Goal: Information Seeking & Learning: Find specific fact

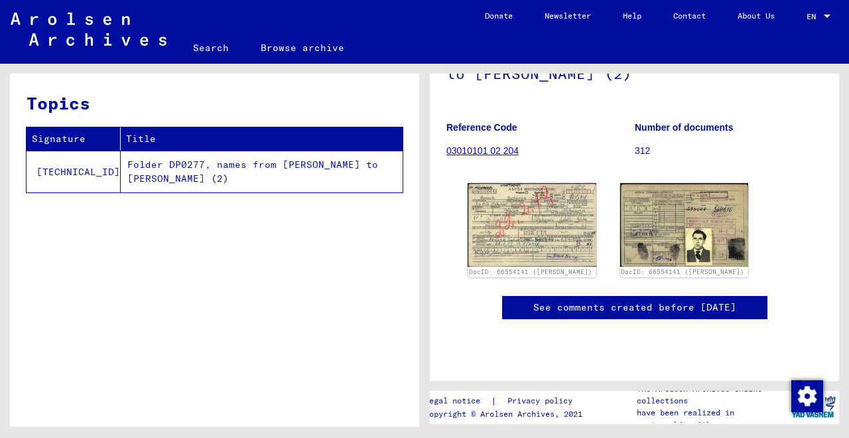
scroll to position [160, 0]
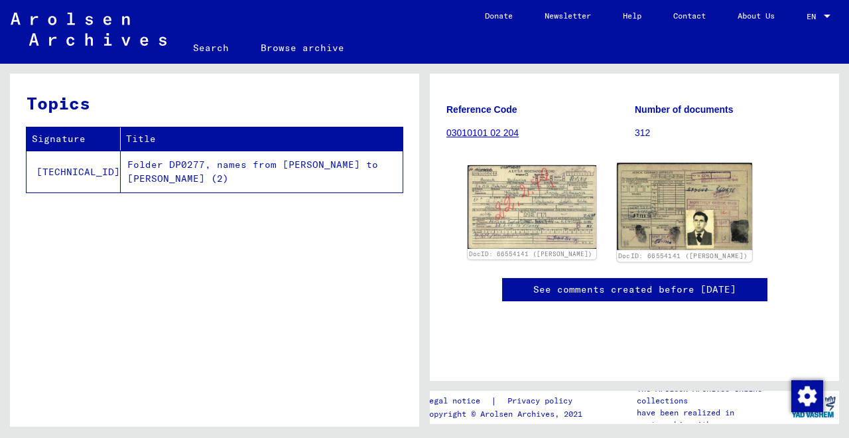
click at [691, 217] on img at bounding box center [684, 207] width 135 height 88
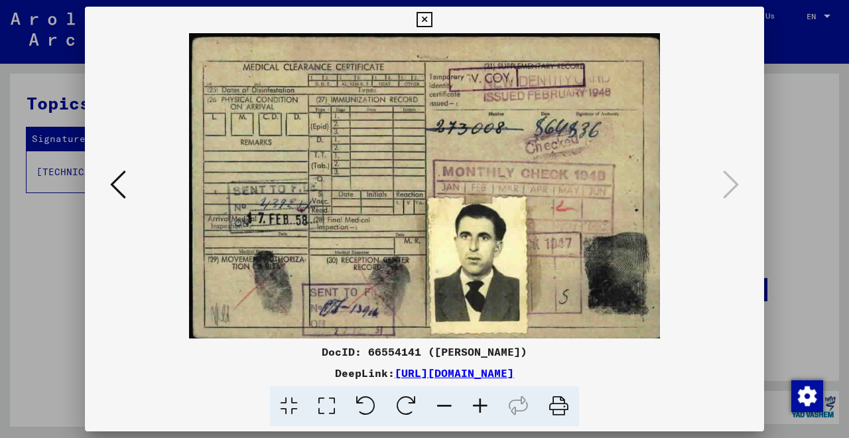
click at [432, 19] on icon at bounding box center [423, 20] width 15 height 16
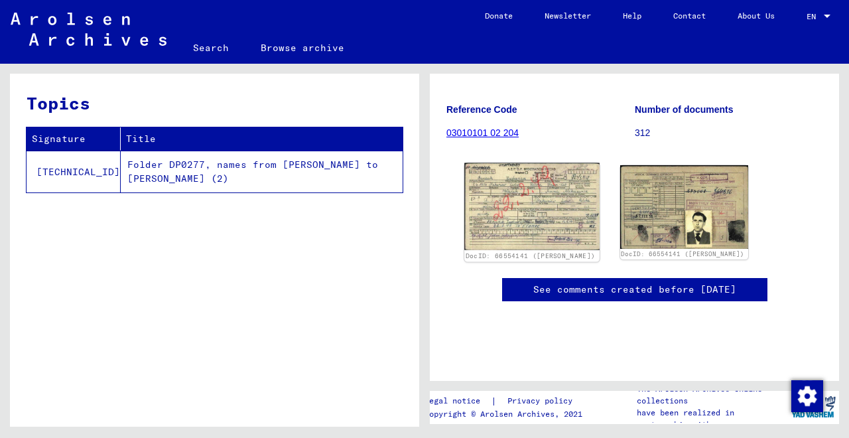
click at [515, 212] on img at bounding box center [531, 207] width 135 height 88
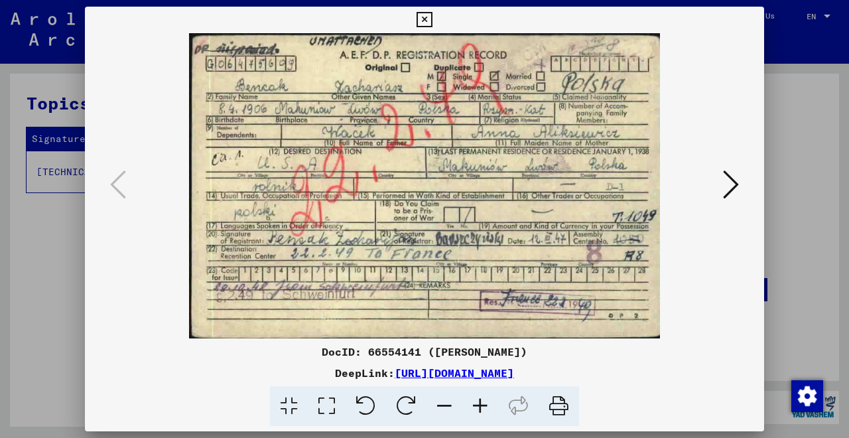
click at [432, 21] on icon at bounding box center [423, 20] width 15 height 16
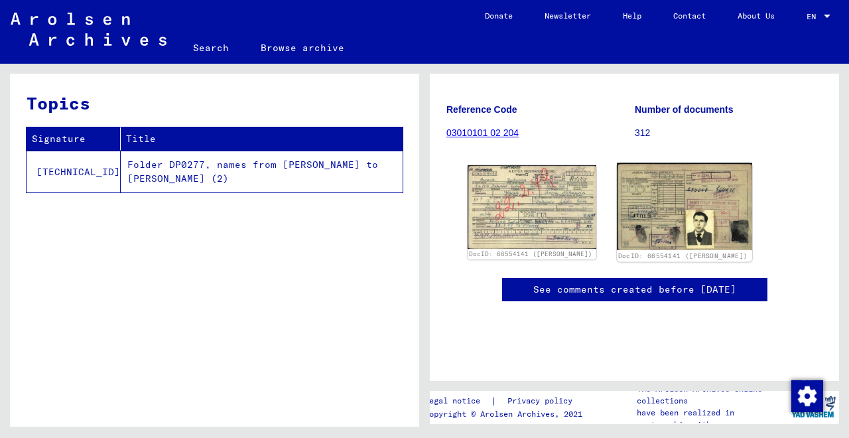
click at [679, 216] on img at bounding box center [684, 207] width 135 height 88
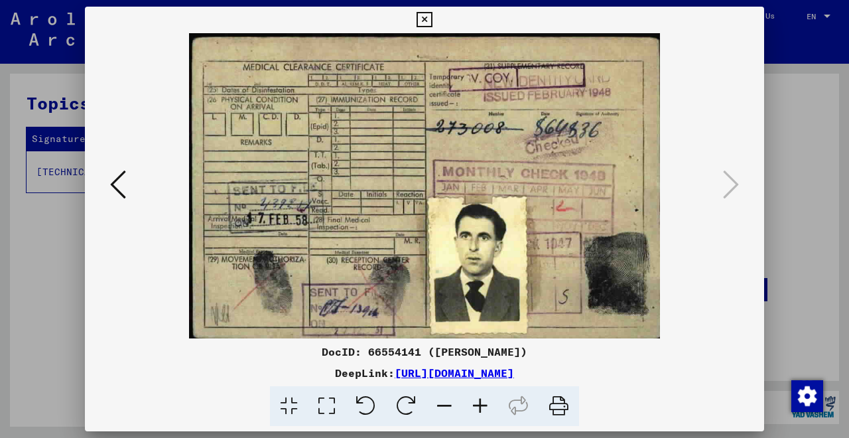
click at [432, 25] on icon at bounding box center [423, 20] width 15 height 16
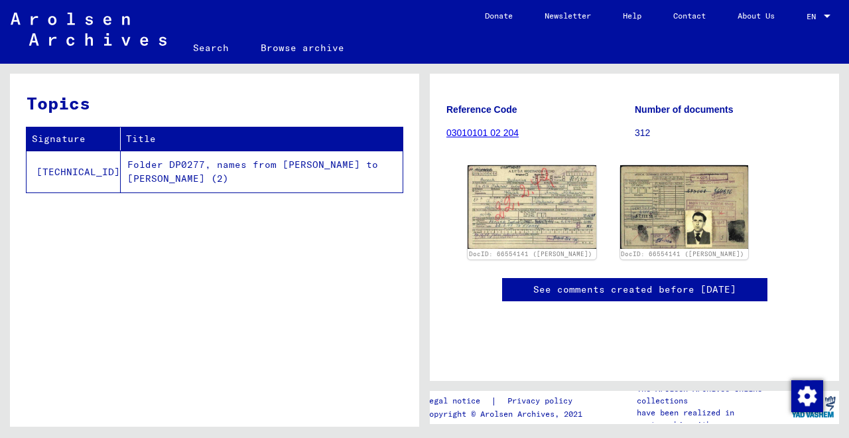
click at [610, 296] on link "See comments created before [DATE]" at bounding box center [634, 289] width 203 height 14
click at [493, 133] on link "03010101 02 204" at bounding box center [482, 132] width 72 height 11
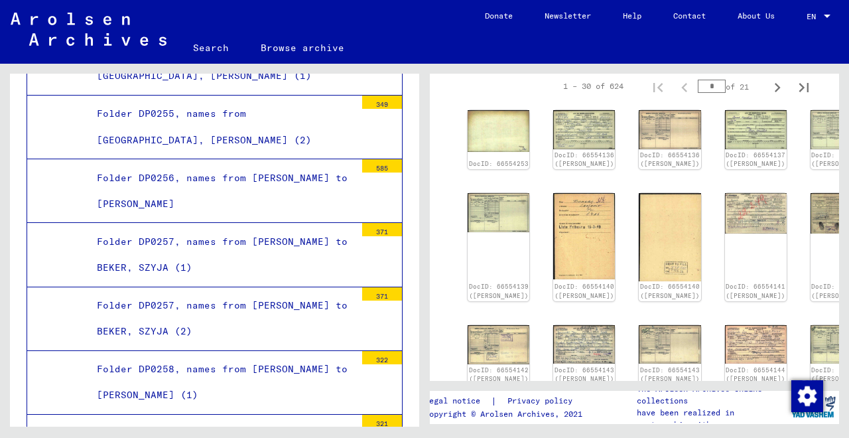
scroll to position [245, 0]
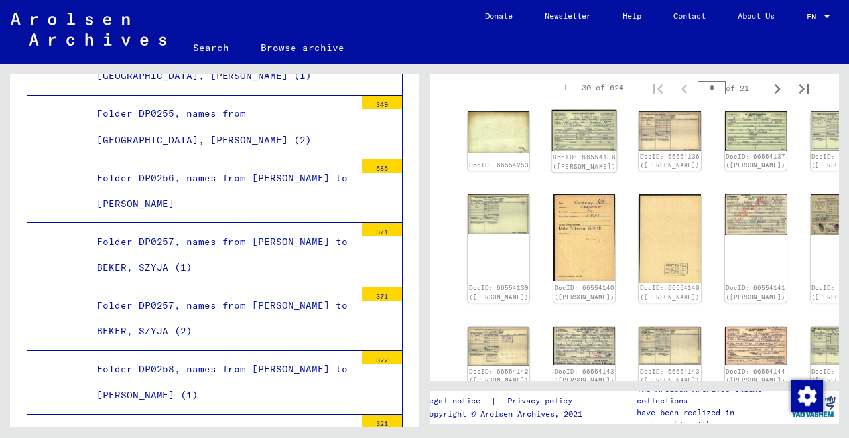
click at [560, 163] on div "DocID: 66554136 ([PERSON_NAME])" at bounding box center [584, 162] width 63 height 19
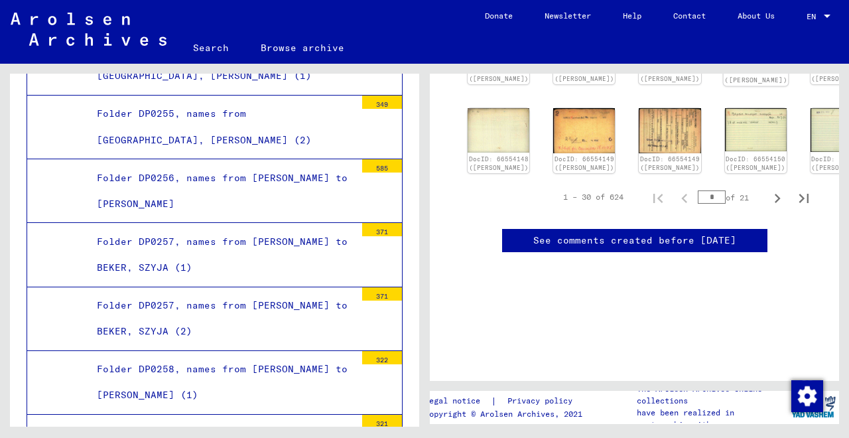
scroll to position [628, 0]
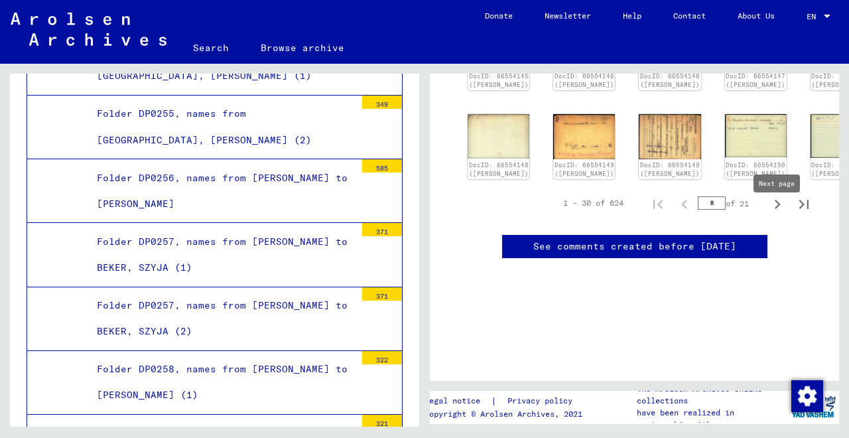
click at [779, 209] on icon "Next page" at bounding box center [778, 204] width 6 height 9
type input "*"
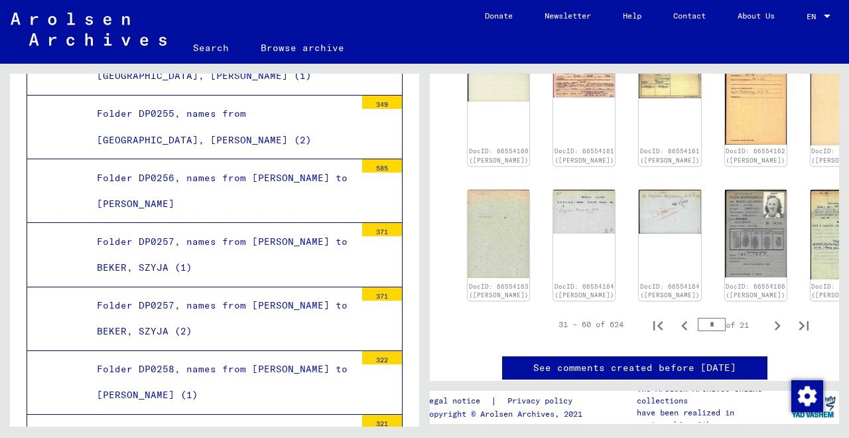
scroll to position [565, 0]
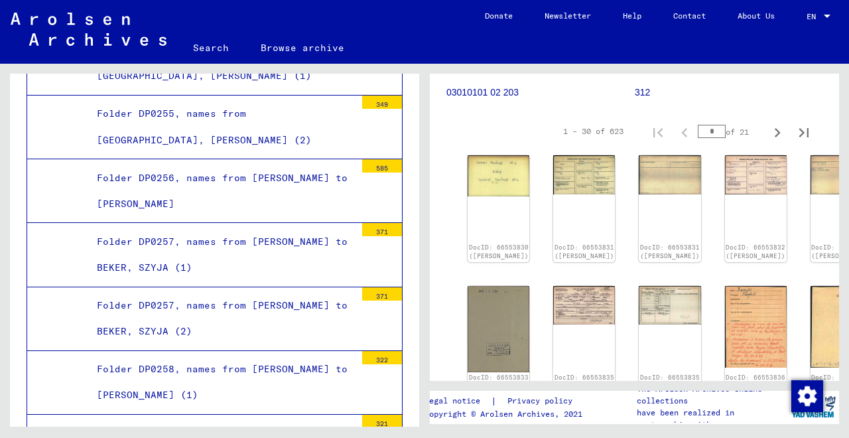
scroll to position [202, 0]
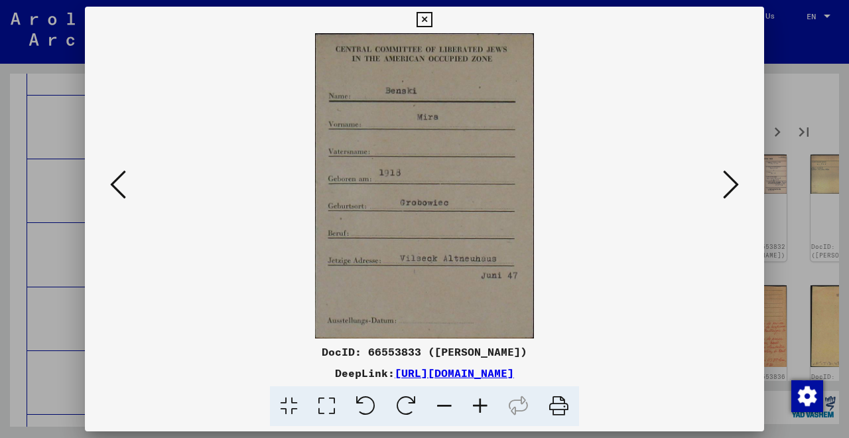
click at [432, 25] on icon at bounding box center [423, 20] width 15 height 16
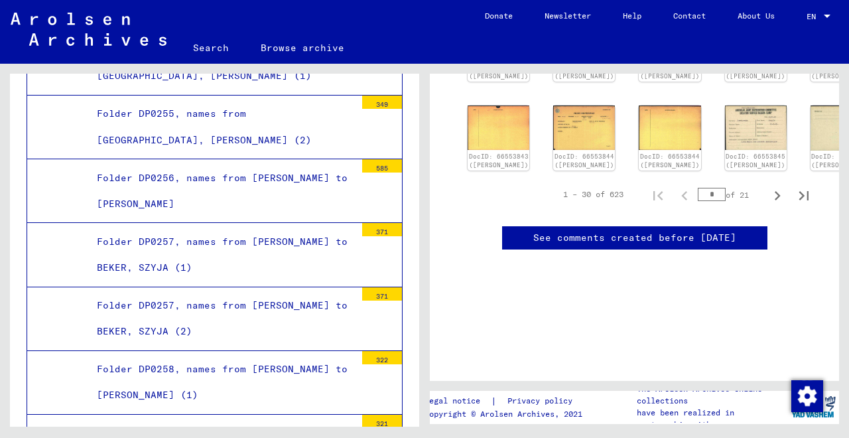
scroll to position [780, 0]
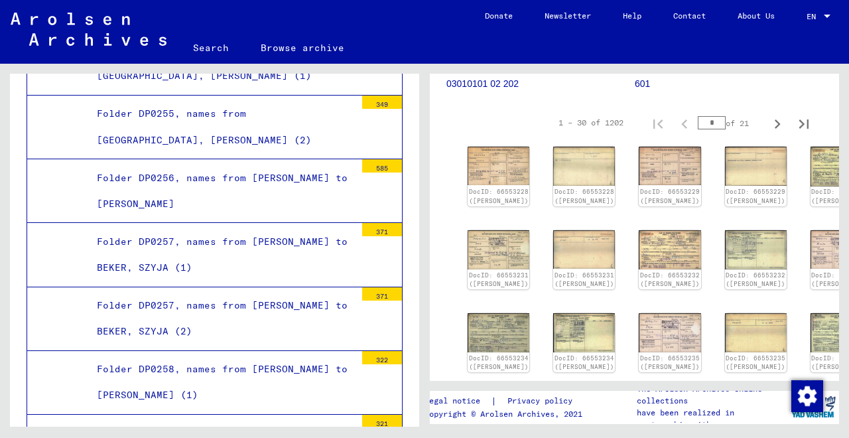
scroll to position [235, 0]
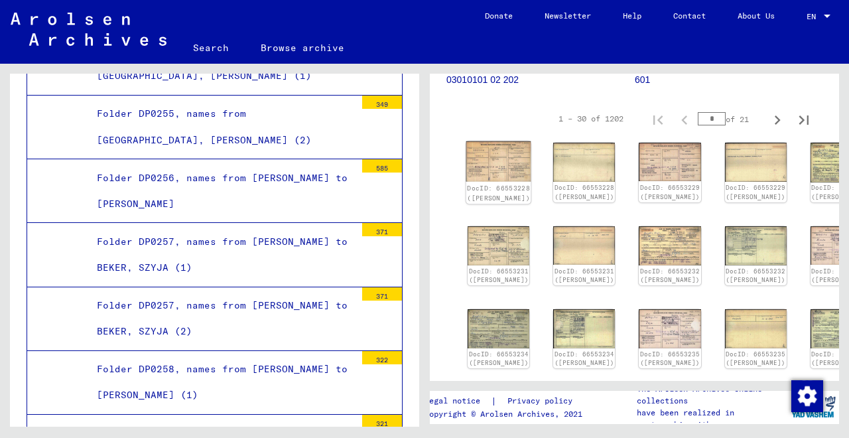
click at [486, 184] on link "DocID: 66553228 ([PERSON_NAME])" at bounding box center [498, 192] width 63 height 17
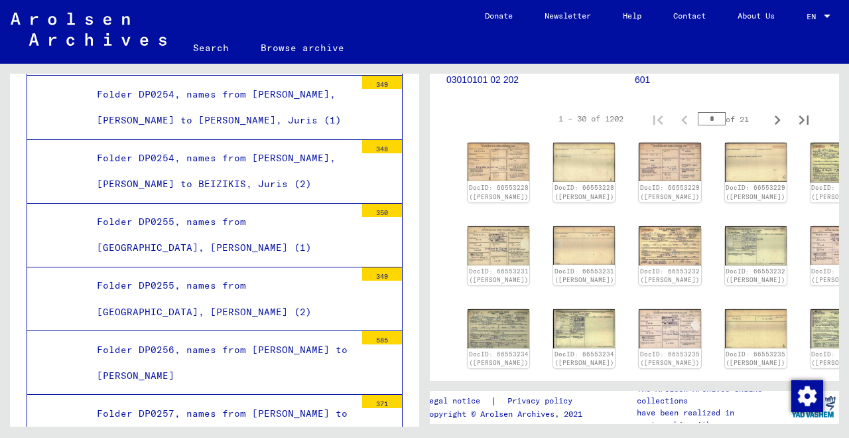
scroll to position [11738, 0]
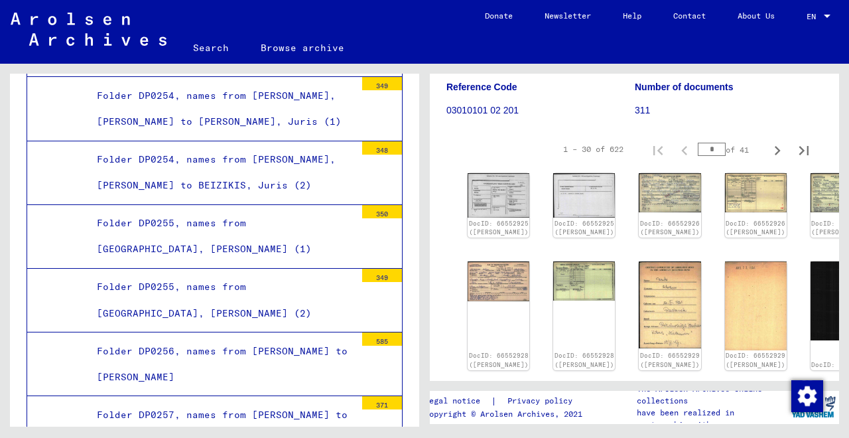
scroll to position [207, 0]
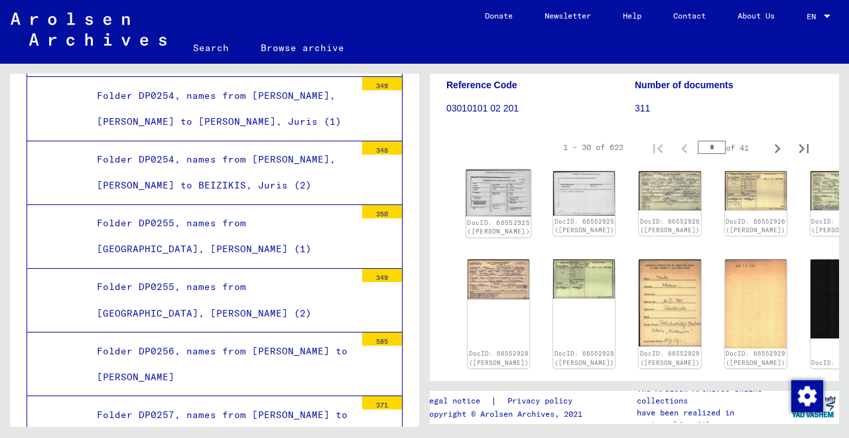
click at [479, 218] on link "DocID: 66552925 ([PERSON_NAME])" at bounding box center [498, 226] width 63 height 17
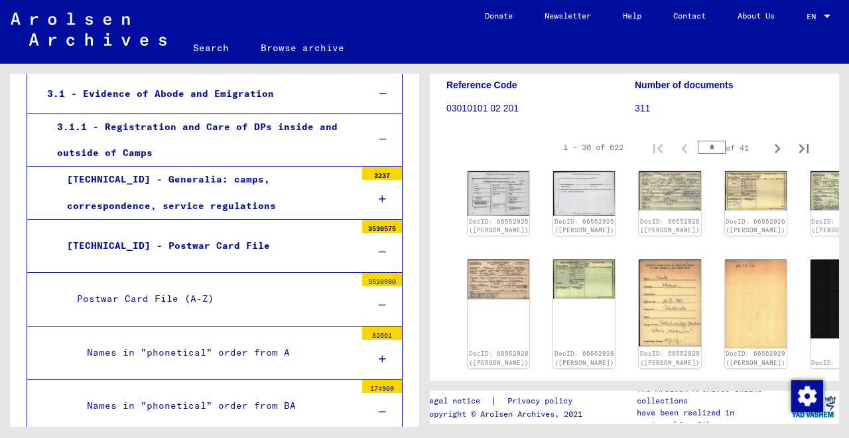
scroll to position [337, 0]
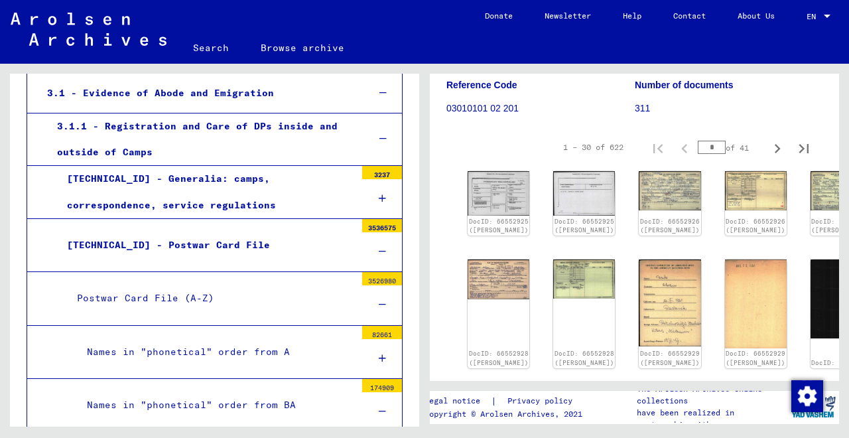
click at [383, 194] on icon at bounding box center [382, 198] width 7 height 9
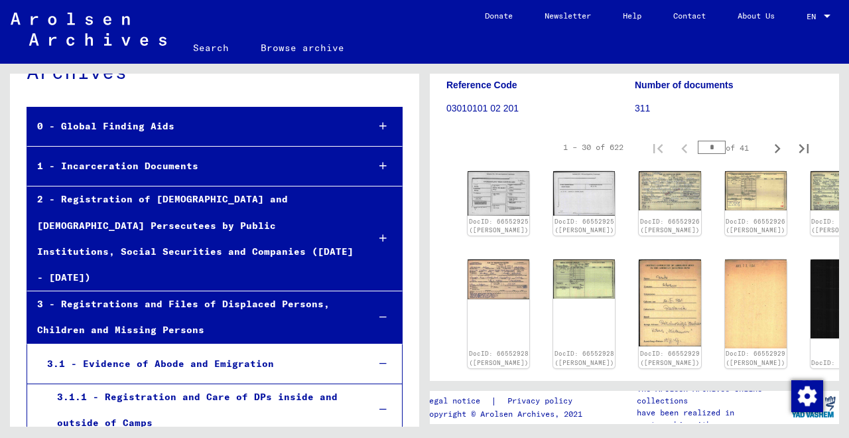
scroll to position [64, 0]
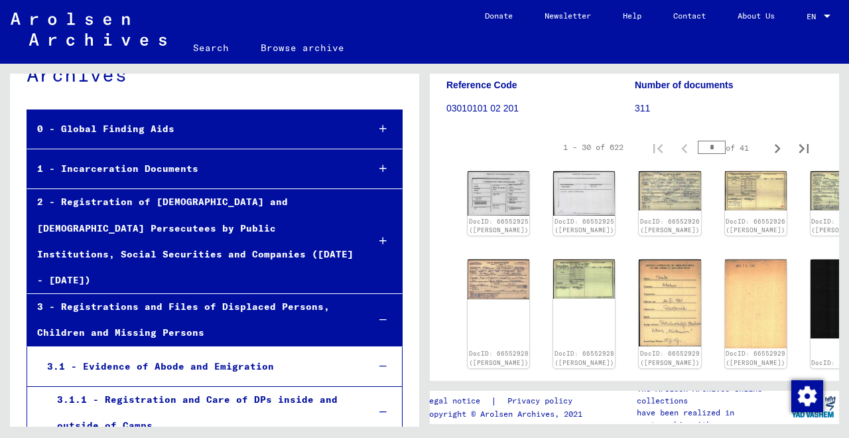
click at [381, 168] on icon at bounding box center [382, 168] width 7 height 9
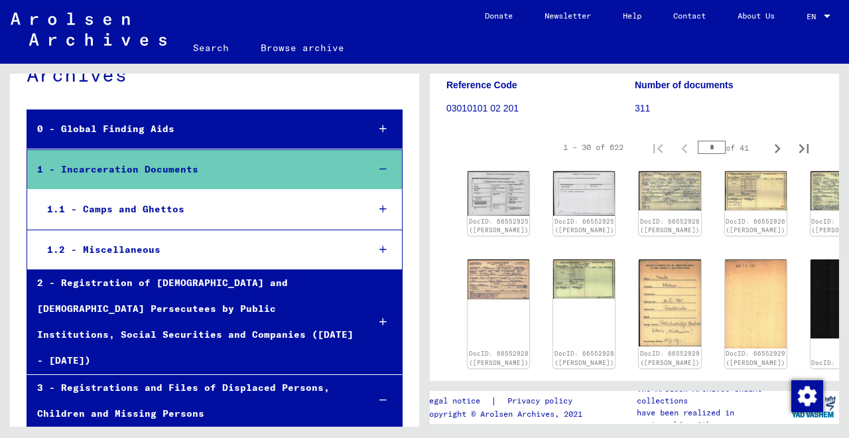
click at [380, 208] on icon at bounding box center [382, 208] width 7 height 9
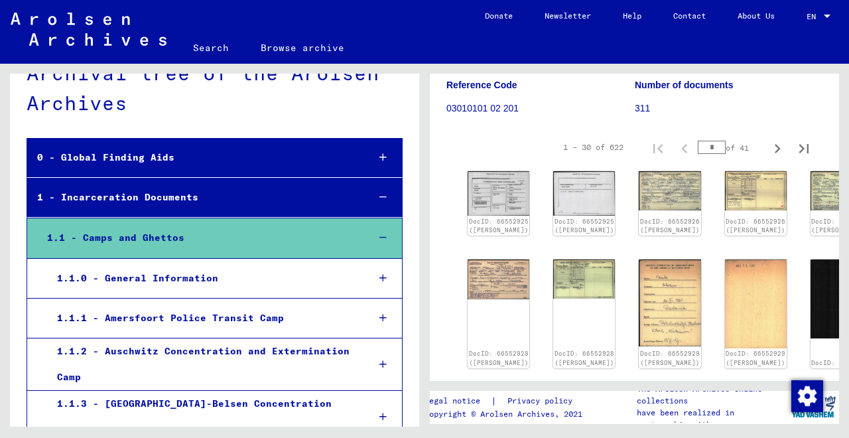
scroll to position [14, 0]
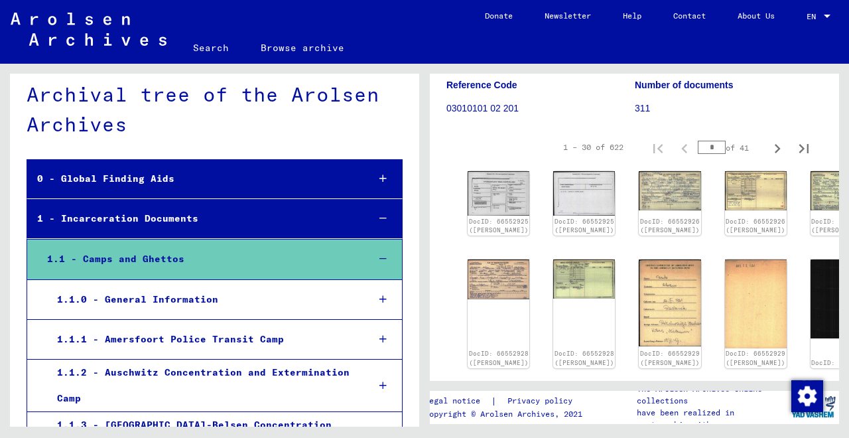
click at [389, 299] on div at bounding box center [383, 299] width 38 height 39
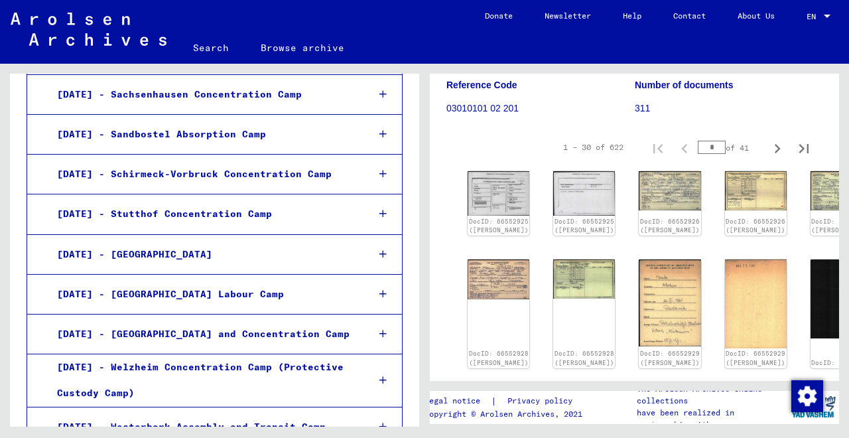
scroll to position [2353, 0]
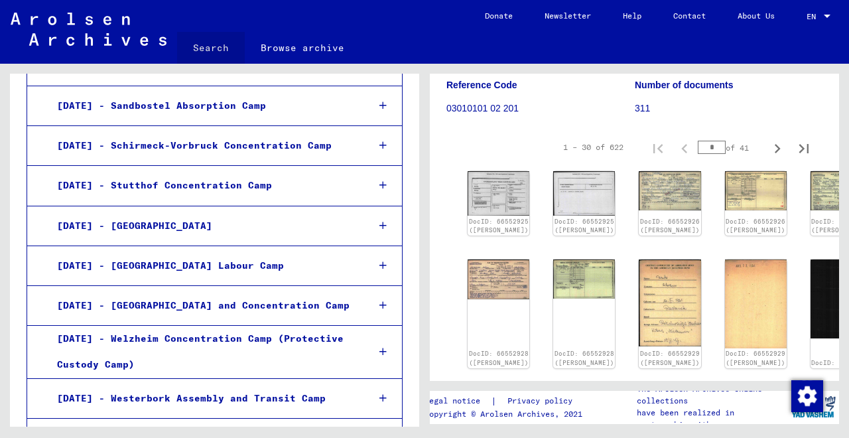
click at [218, 48] on link "Search" at bounding box center [211, 48] width 68 height 32
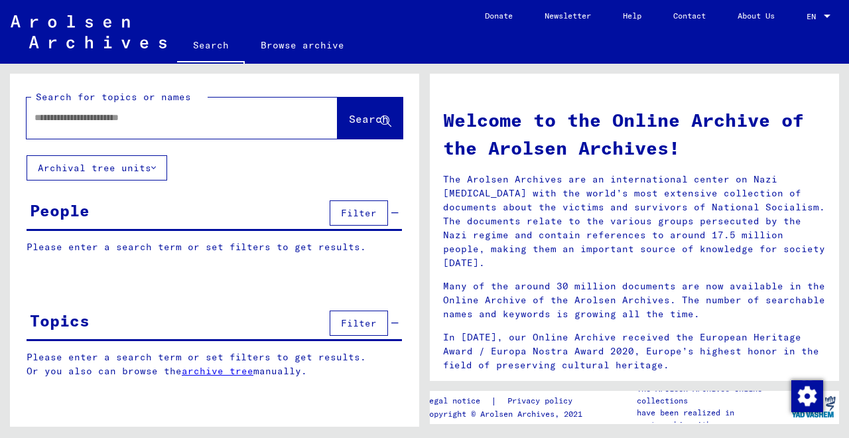
click at [186, 128] on div at bounding box center [162, 118] width 271 height 30
click at [180, 118] on input "text" at bounding box center [165, 118] width 263 height 14
type input "*"
type input "******"
click at [349, 125] on span "Search" at bounding box center [369, 118] width 40 height 13
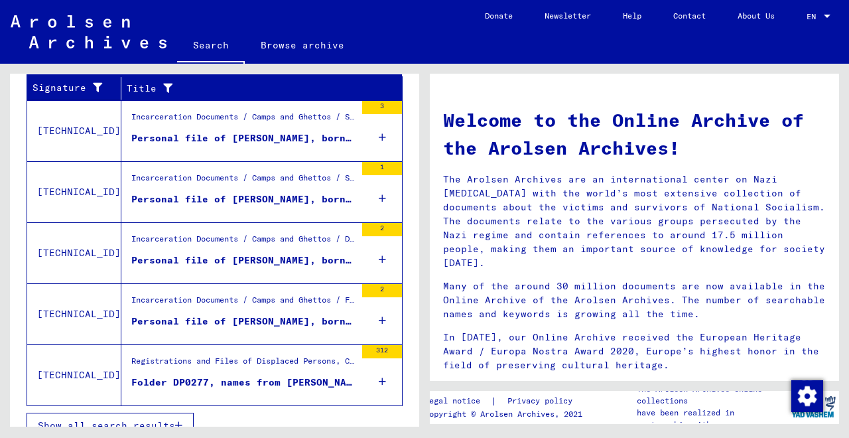
scroll to position [473, 0]
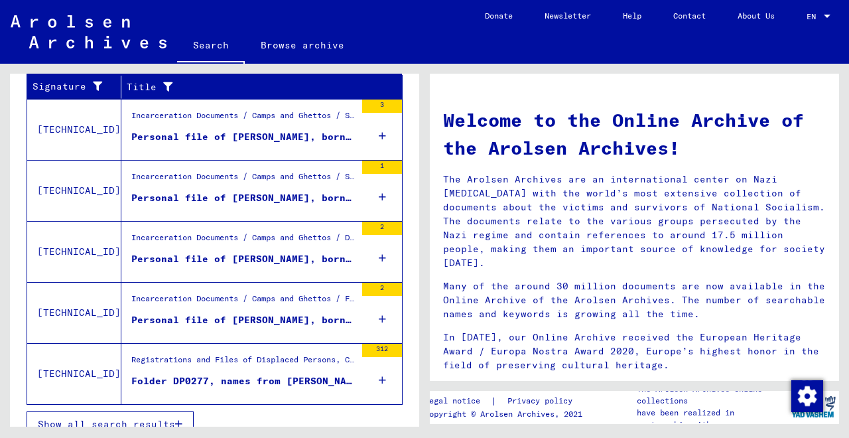
click at [381, 256] on icon at bounding box center [382, 258] width 7 height 46
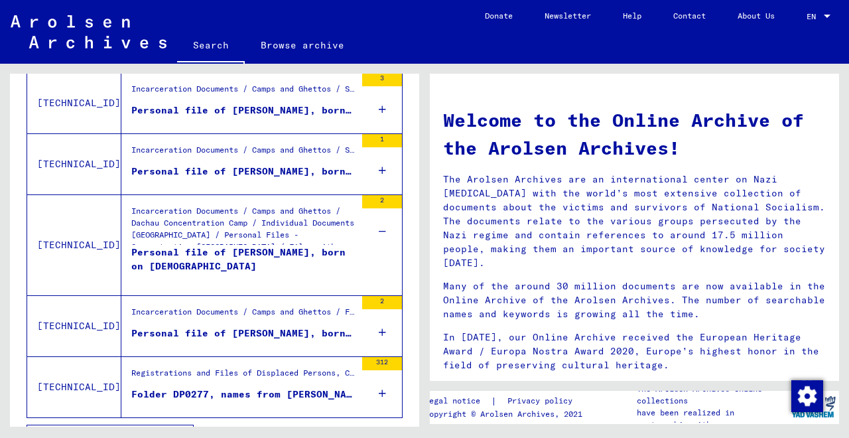
scroll to position [502, 0]
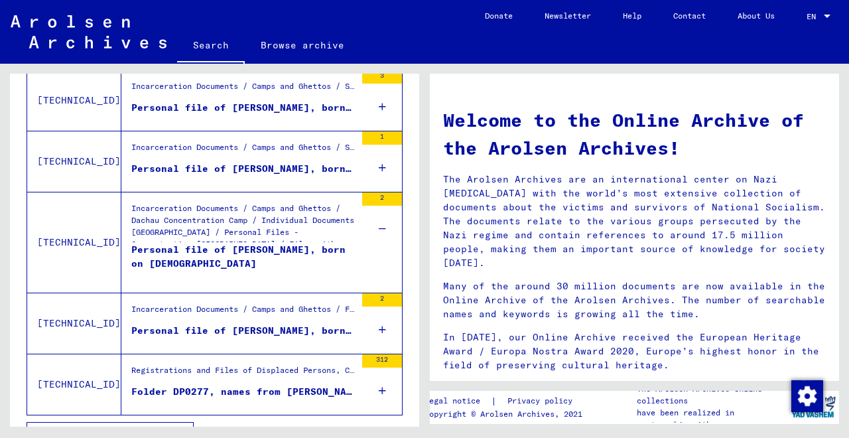
click at [273, 241] on div "Incarceration Documents / Camps and Ghettos / Dachau Concentration Camp / Indiv…" at bounding box center [243, 222] width 224 height 40
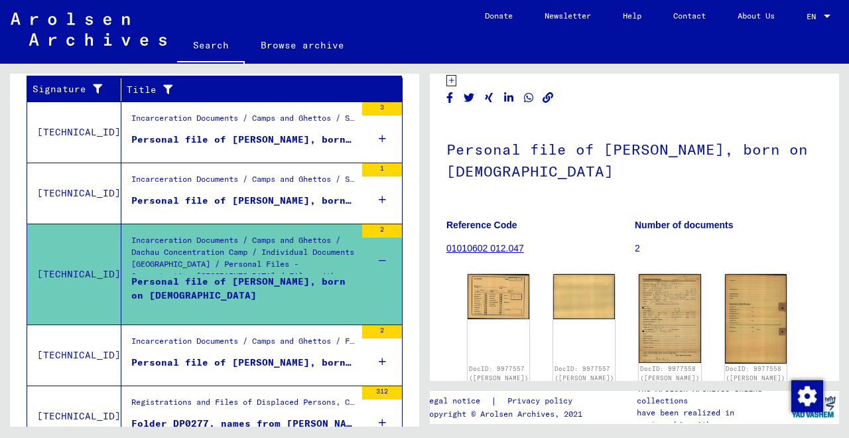
scroll to position [198, 0]
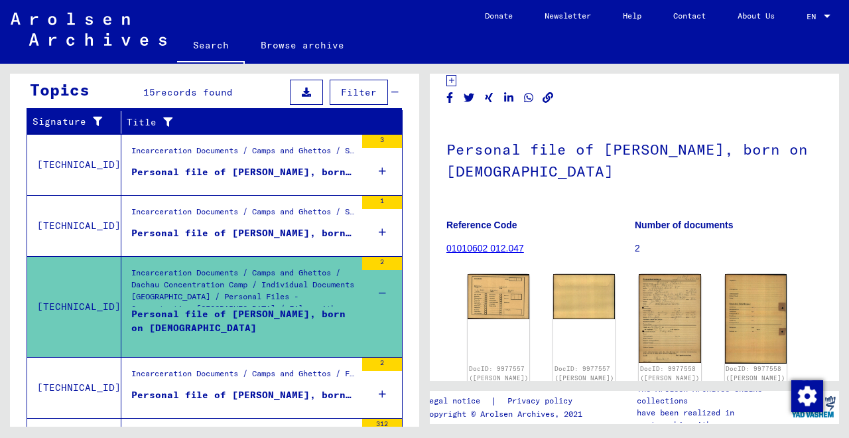
click at [380, 234] on mat-cell at bounding box center [363, 219] width 75 height 32
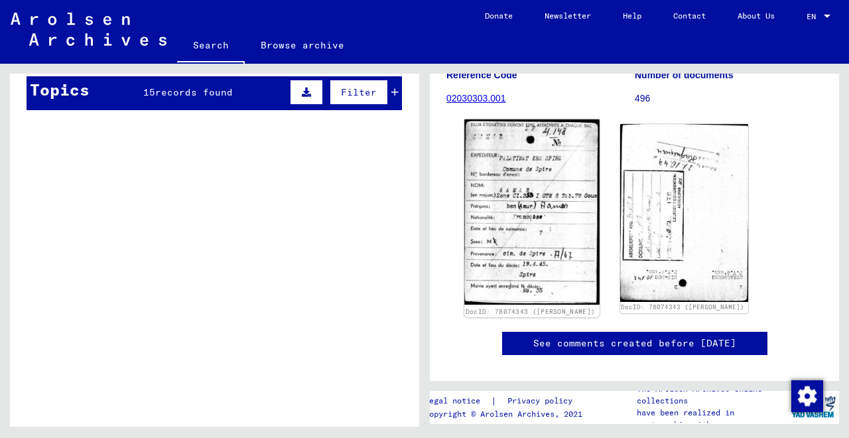
scroll to position [212, 0]
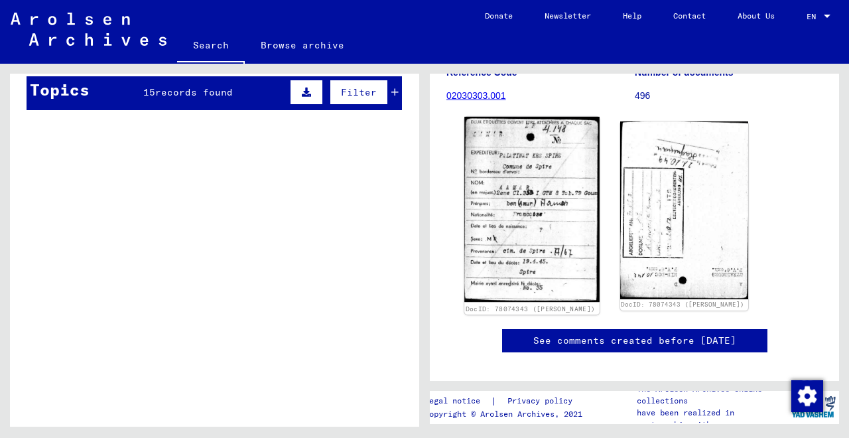
click at [493, 269] on img at bounding box center [531, 210] width 135 height 186
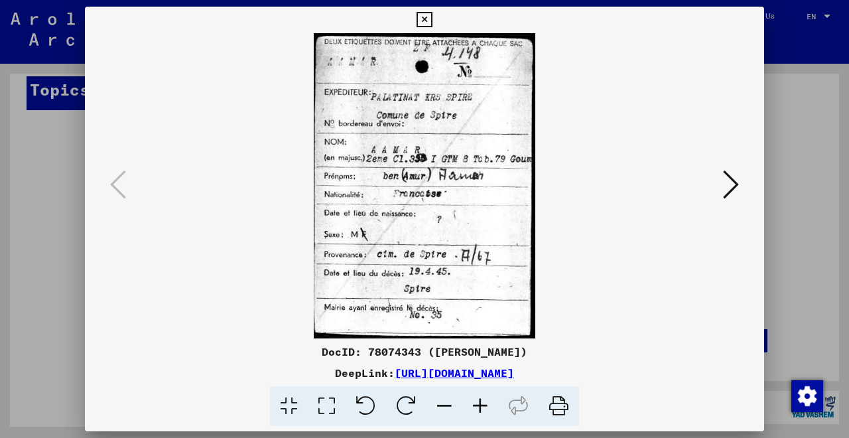
click at [730, 183] on icon at bounding box center [731, 184] width 16 height 32
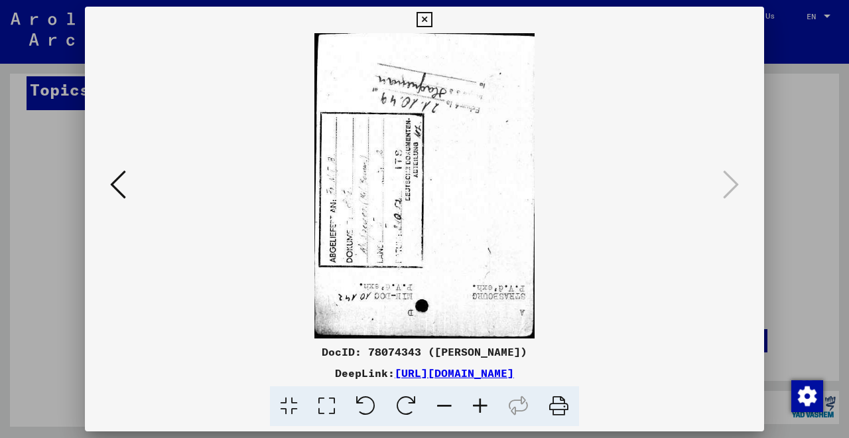
click at [407, 409] on icon at bounding box center [406, 406] width 40 height 40
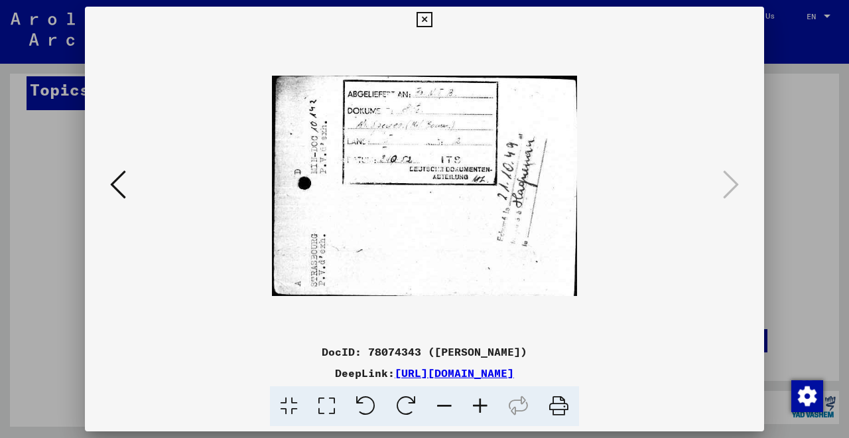
click at [412, 399] on icon at bounding box center [406, 406] width 40 height 40
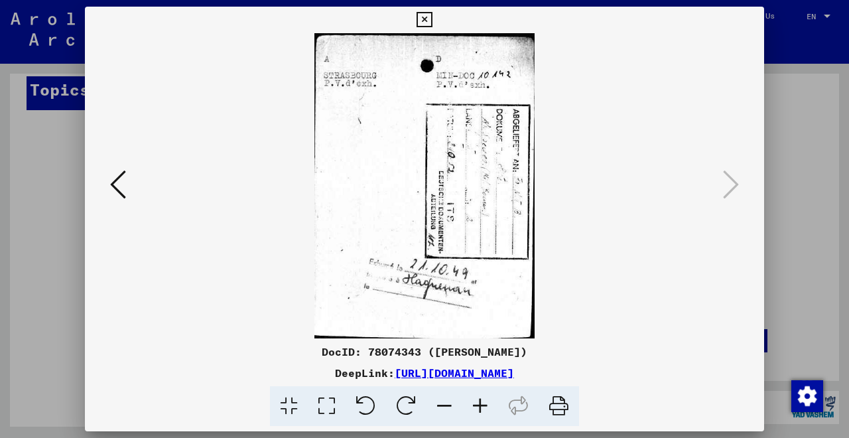
click at [397, 403] on icon at bounding box center [406, 406] width 40 height 40
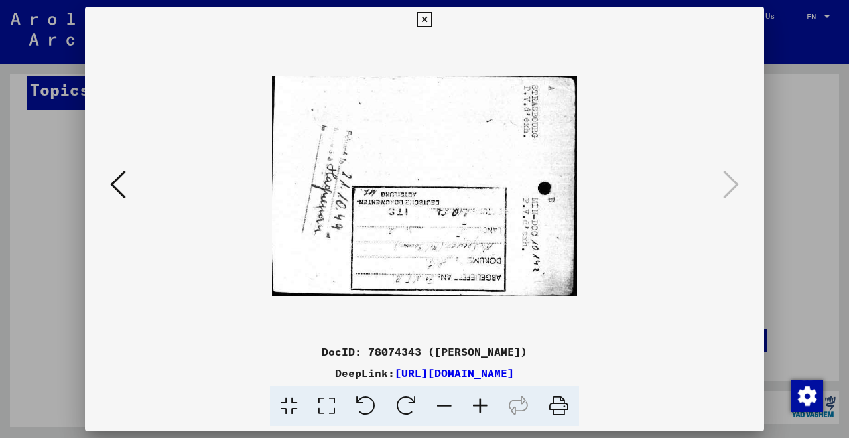
click at [397, 403] on icon at bounding box center [406, 406] width 40 height 40
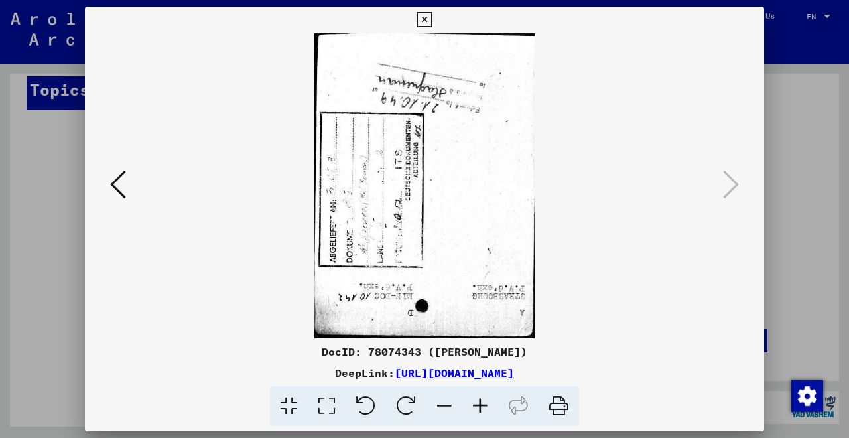
click at [121, 194] on icon at bounding box center [118, 184] width 16 height 32
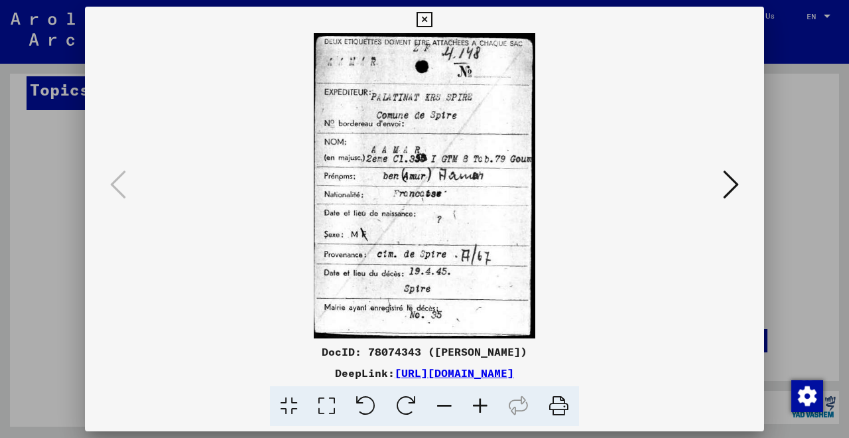
click at [432, 23] on icon at bounding box center [423, 20] width 15 height 16
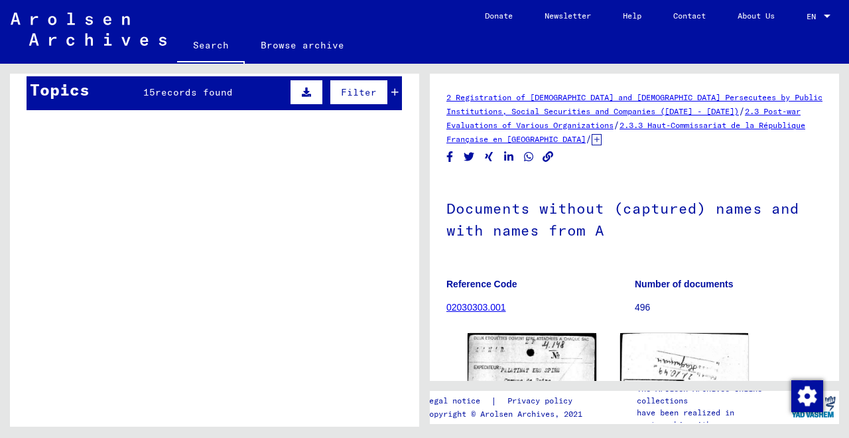
scroll to position [0, 0]
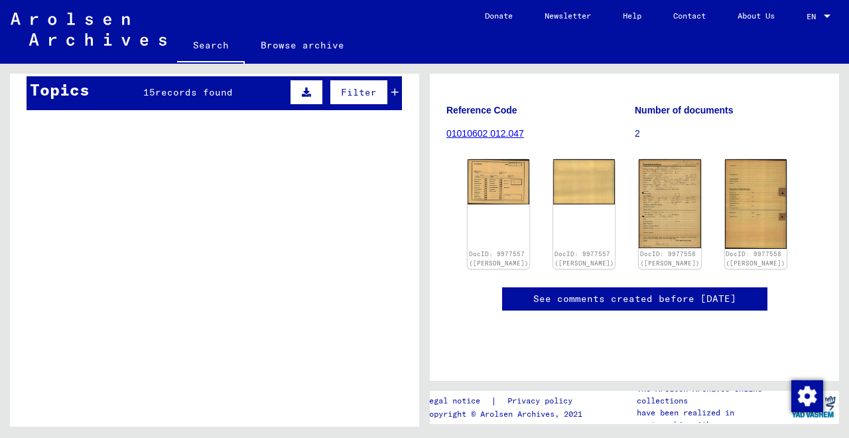
scroll to position [145, 0]
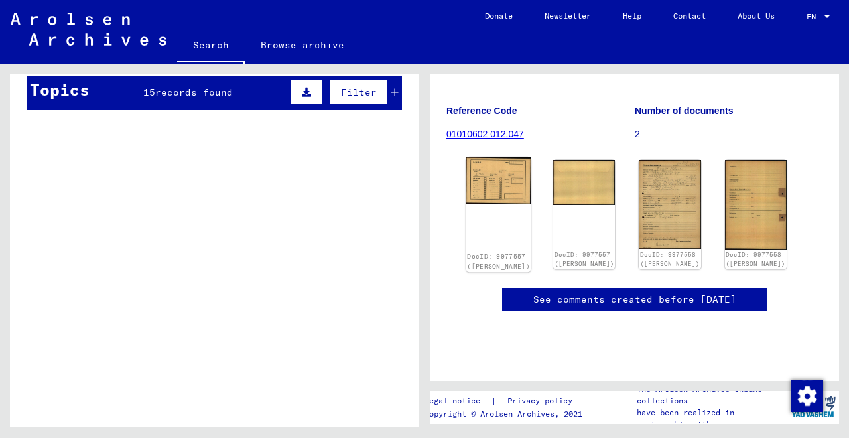
click at [481, 233] on div "DocID: 9977557 ([PERSON_NAME])" at bounding box center [498, 214] width 65 height 115
click at [489, 178] on img at bounding box center [498, 180] width 65 height 47
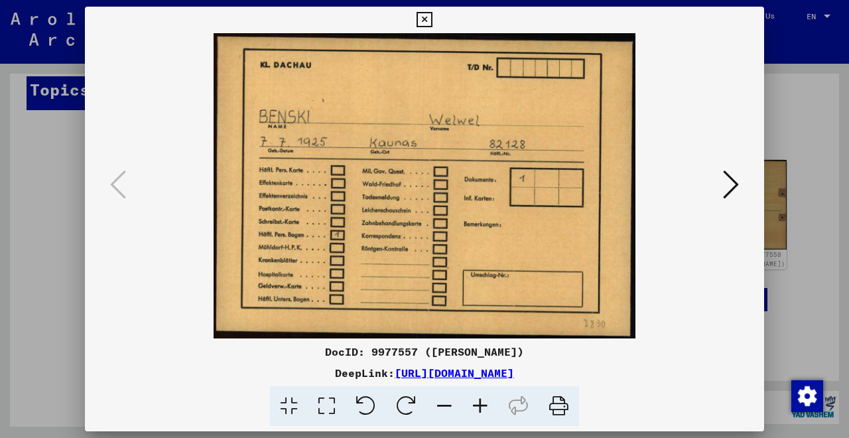
click at [743, 174] on div at bounding box center [424, 185] width 679 height 305
click at [727, 185] on icon at bounding box center [731, 184] width 16 height 32
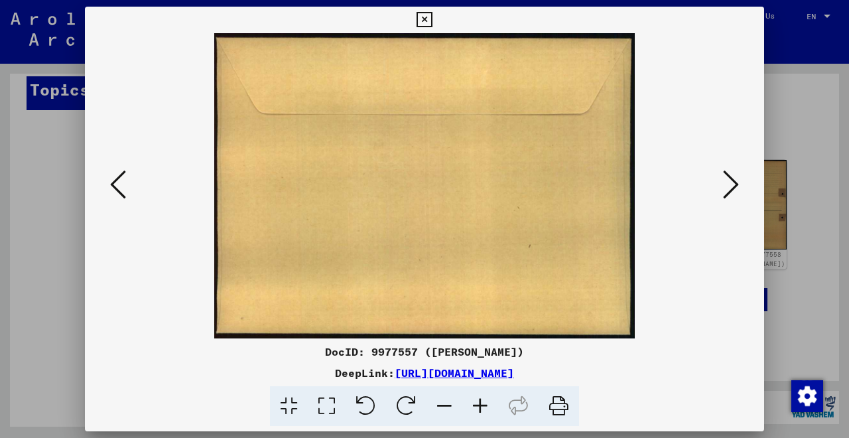
click at [727, 185] on icon at bounding box center [731, 184] width 16 height 32
